Goal: Entertainment & Leisure: Consume media (video, audio)

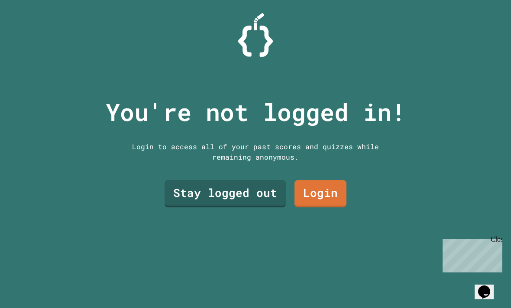
click at [254, 207] on link "Stay logged out" at bounding box center [225, 193] width 121 height 27
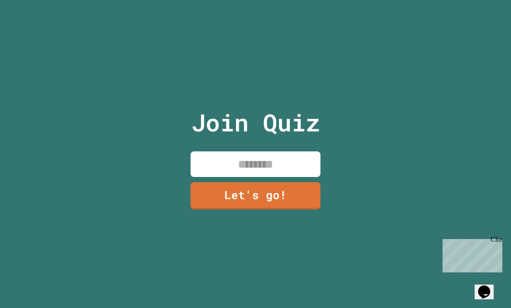
click at [284, 171] on input at bounding box center [256, 164] width 130 height 26
type input "*****"
click at [305, 209] on link "Let's go!" at bounding box center [256, 195] width 130 height 27
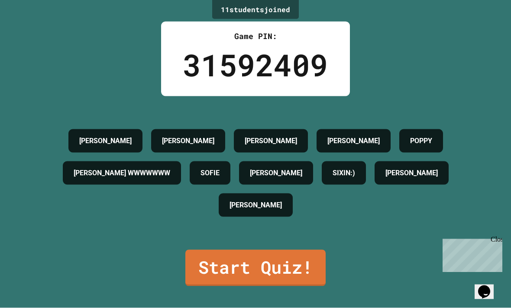
scroll to position [24, 0]
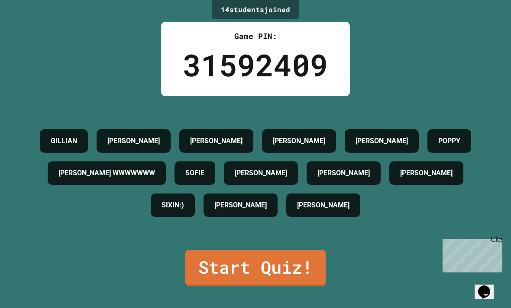
click at [488, 285] on icon "$i18n('chat', 'chat_widget')" at bounding box center [485, 291] width 12 height 13
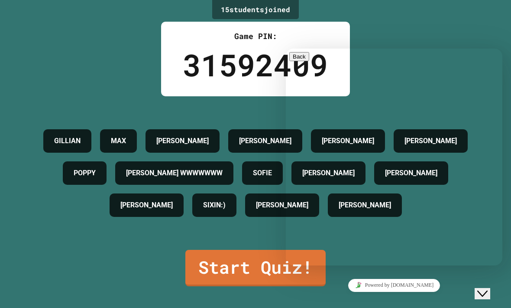
click at [443, 296] on div "15 student s joined Game PIN: 31592409 [PERSON_NAME] MAX [PERSON_NAME] [PERSON_…" at bounding box center [255, 154] width 511 height 308
click at [478, 288] on div "Close Chat This icon closes the chat window." at bounding box center [483, 293] width 10 height 10
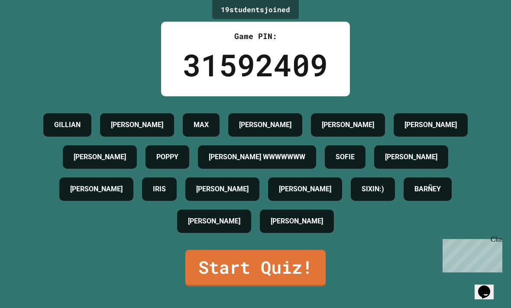
click at [271, 283] on link "Start Quiz!" at bounding box center [256, 268] width 140 height 36
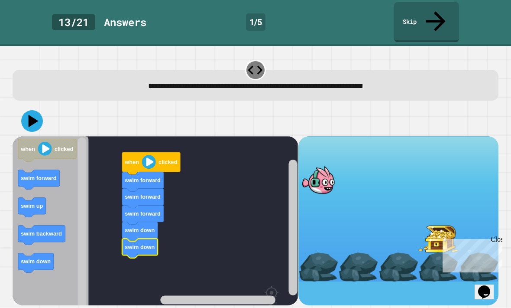
click at [33, 110] on button at bounding box center [32, 121] width 22 height 22
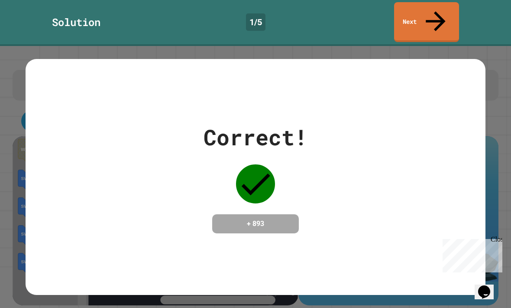
scroll to position [0, 0]
click at [450, 14] on link "Next" at bounding box center [426, 22] width 65 height 40
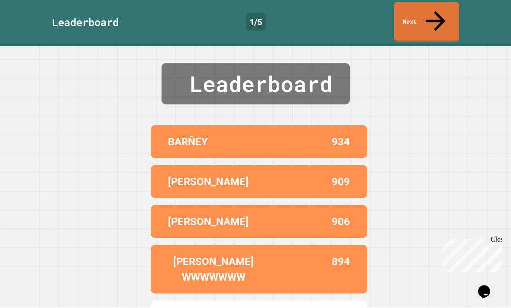
click at [436, 7] on icon at bounding box center [435, 21] width 29 height 29
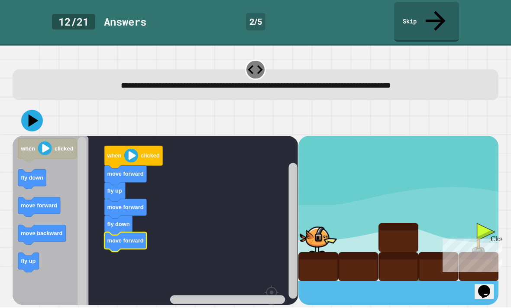
click at [39, 110] on icon at bounding box center [32, 121] width 22 height 22
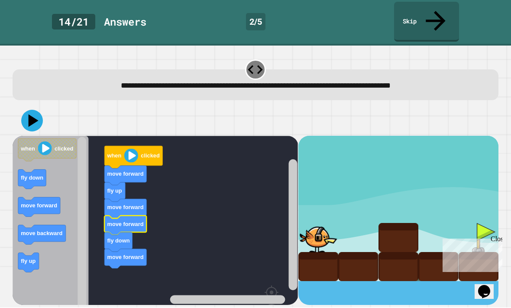
click at [36, 110] on icon at bounding box center [32, 121] width 22 height 22
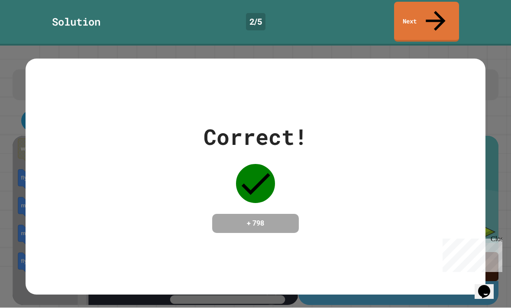
click at [444, 7] on link "Next" at bounding box center [426, 22] width 65 height 40
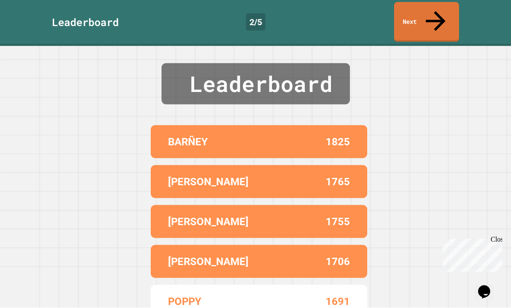
click at [441, 13] on link "Next" at bounding box center [426, 22] width 65 height 40
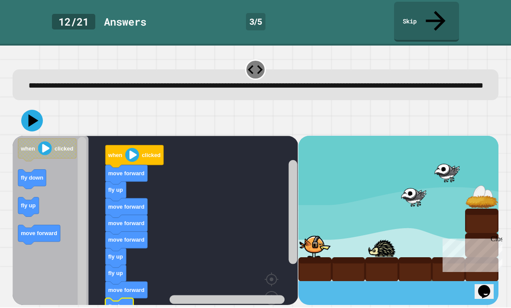
click at [33, 114] on icon at bounding box center [34, 120] width 10 height 13
click at [36, 114] on icon at bounding box center [32, 121] width 22 height 22
click at [33, 121] on icon at bounding box center [32, 121] width 22 height 22
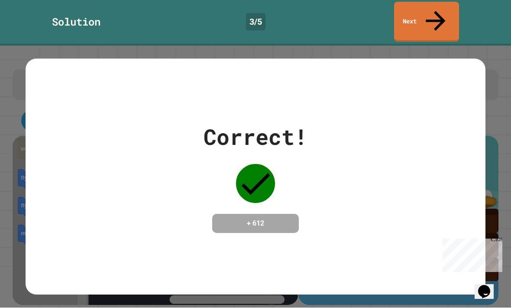
click at [433, 9] on icon at bounding box center [435, 21] width 29 height 29
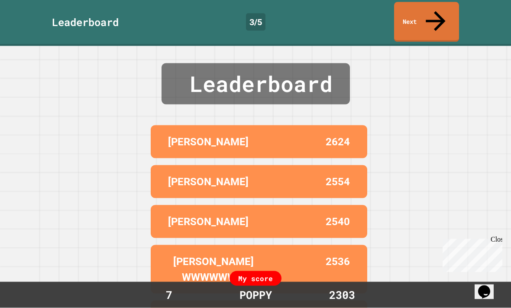
click at [440, 13] on icon at bounding box center [435, 21] width 29 height 29
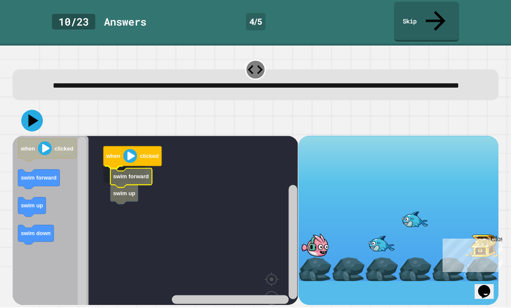
click at [118, 173] on icon "Blockly Workspace" at bounding box center [132, 178] width 42 height 20
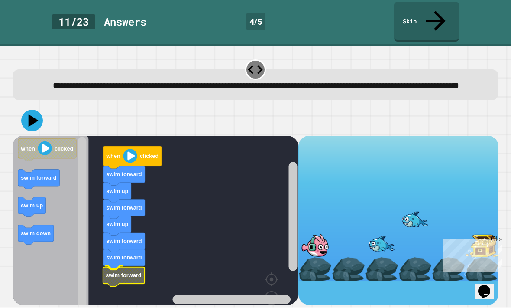
click at [109, 288] on rect "Blockly Workspace" at bounding box center [156, 237] width 286 height 203
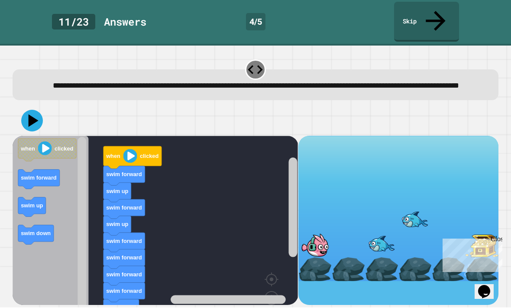
click at [42, 115] on button at bounding box center [32, 121] width 22 height 22
click at [31, 117] on icon at bounding box center [34, 120] width 10 height 13
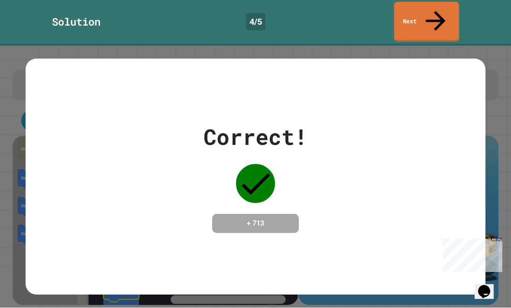
click at [444, 7] on link "Next" at bounding box center [426, 22] width 65 height 40
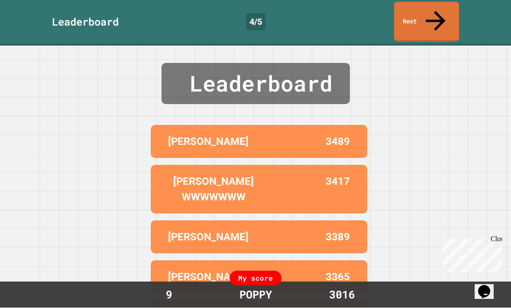
click at [448, 13] on link "Next" at bounding box center [426, 22] width 65 height 40
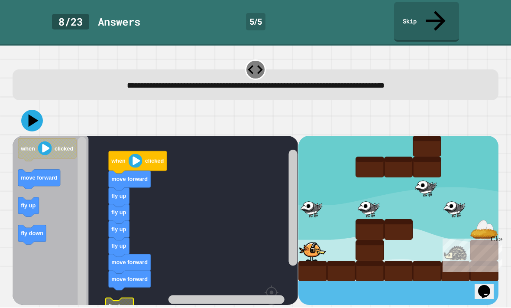
click at [117, 279] on rect "Blockly Workspace" at bounding box center [156, 244] width 286 height 216
